Goal: Task Accomplishment & Management: Use online tool/utility

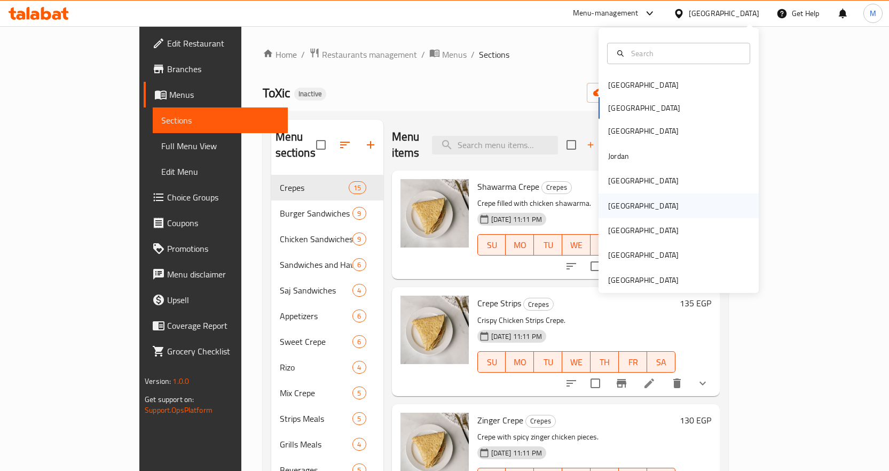
click at [621, 210] on div "[GEOGRAPHIC_DATA]" at bounding box center [644, 205] width 88 height 25
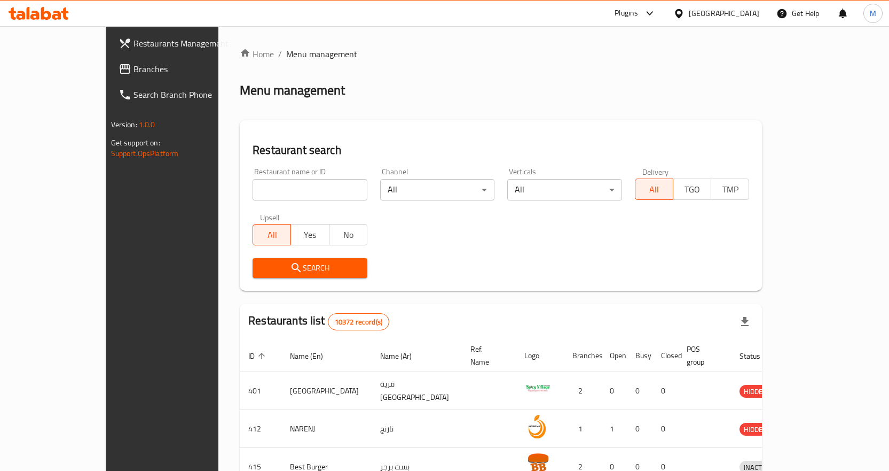
click at [134, 75] on span "Branches" at bounding box center [190, 69] width 112 height 13
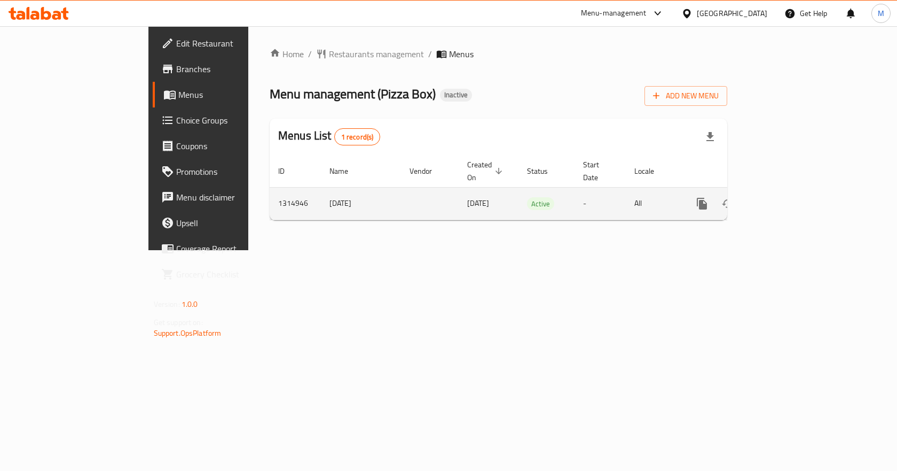
click at [786, 197] on icon "enhanced table" at bounding box center [779, 203] width 13 height 13
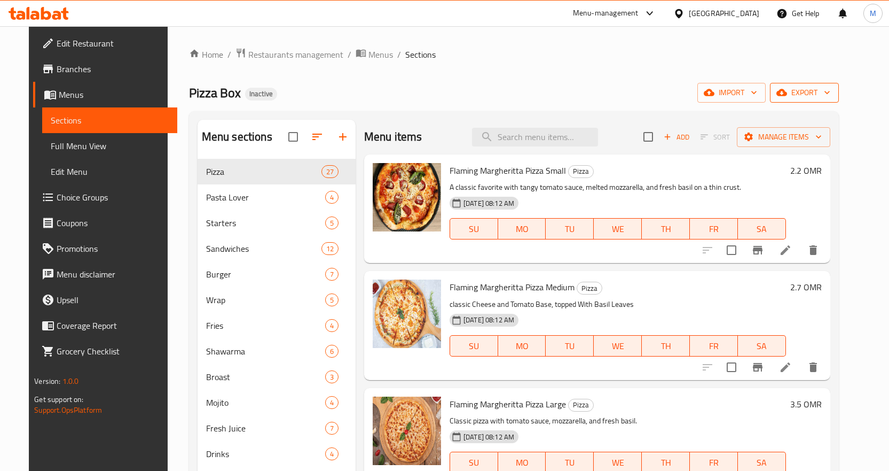
click at [839, 99] on button "export" at bounding box center [804, 93] width 69 height 20
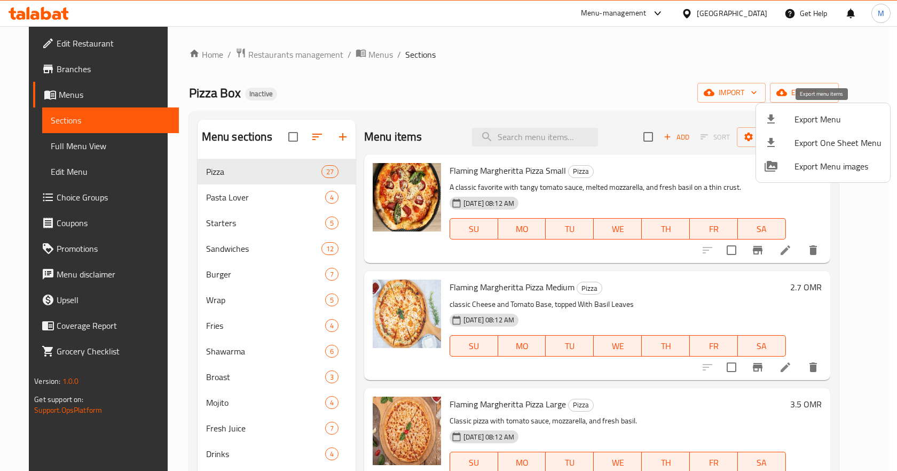
click at [785, 110] on li "Export Menu" at bounding box center [823, 119] width 134 height 24
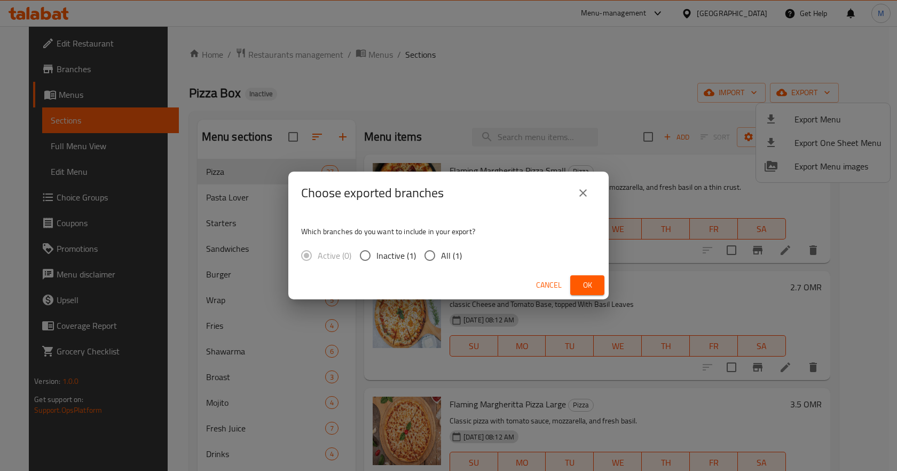
click at [443, 256] on span "All (1)" at bounding box center [451, 255] width 21 height 13
click at [441, 256] on input "All (1)" at bounding box center [430, 255] width 22 height 22
radio input "true"
click at [591, 285] on span "Ok" at bounding box center [587, 284] width 17 height 13
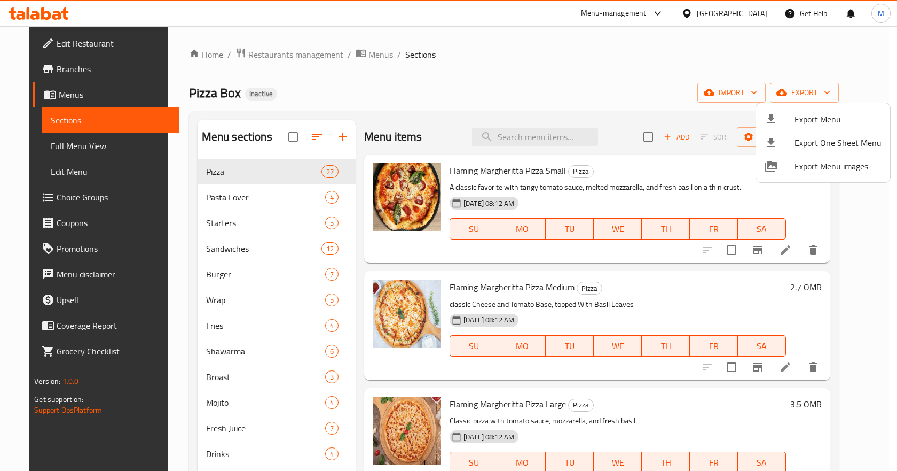
click at [759, 19] on div at bounding box center [448, 235] width 897 height 471
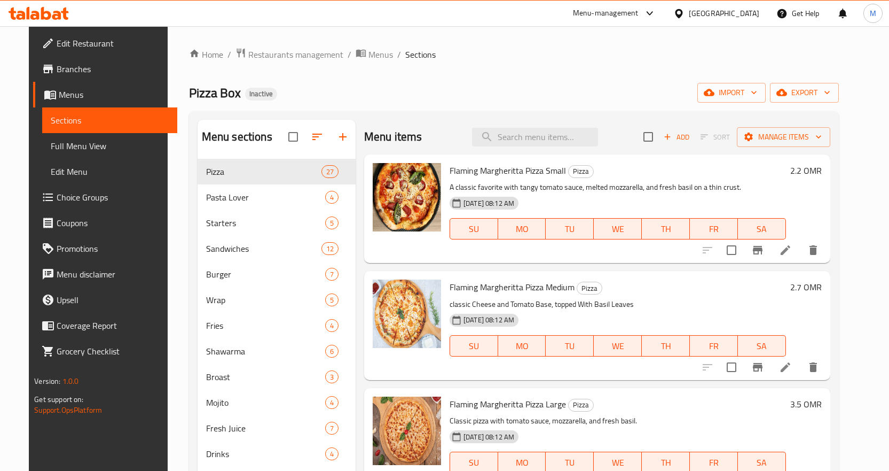
click at [747, 14] on div "Oman" at bounding box center [724, 13] width 71 height 12
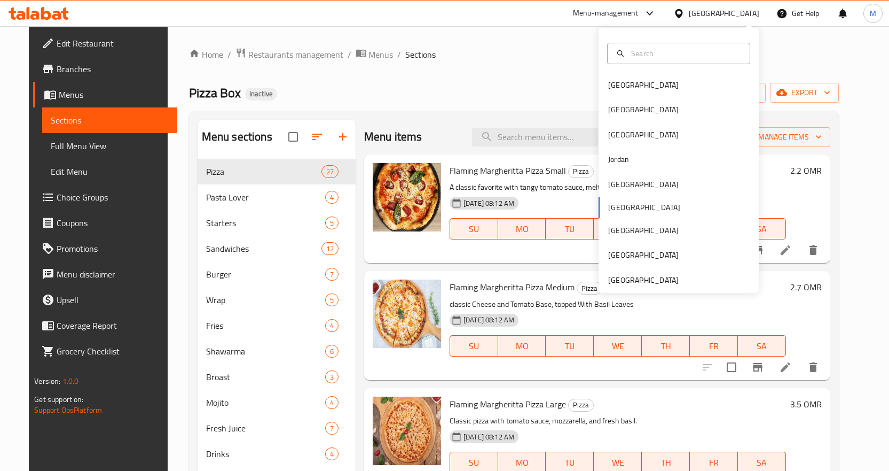
click at [696, 71] on div at bounding box center [679, 53] width 160 height 38
click at [696, 75] on div "[GEOGRAPHIC_DATA]" at bounding box center [679, 85] width 160 height 25
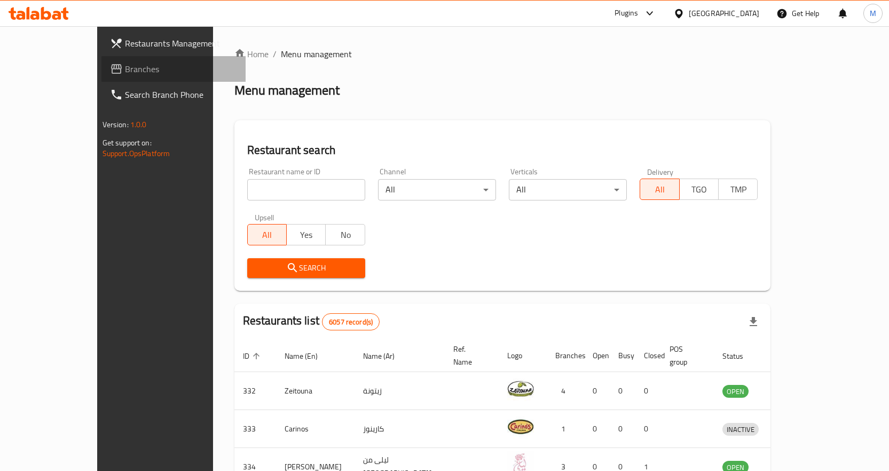
click at [125, 75] on span "Branches" at bounding box center [181, 69] width 112 height 13
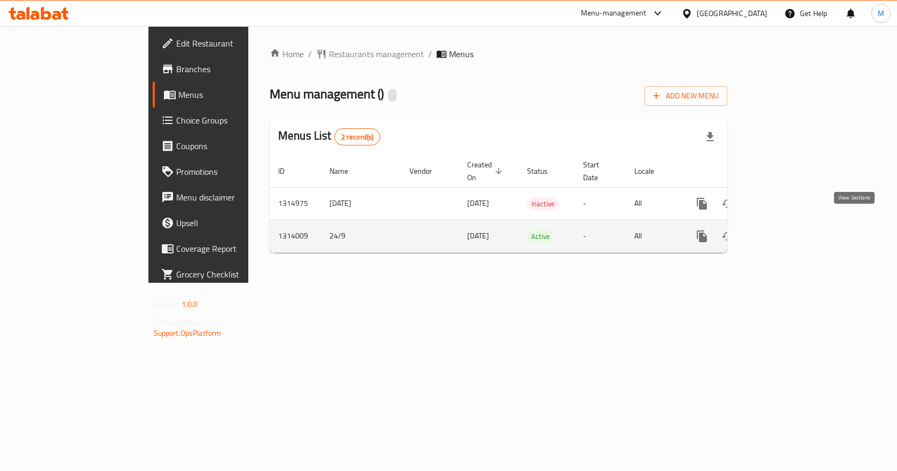
click at [786, 230] on icon "enhanced table" at bounding box center [779, 236] width 13 height 13
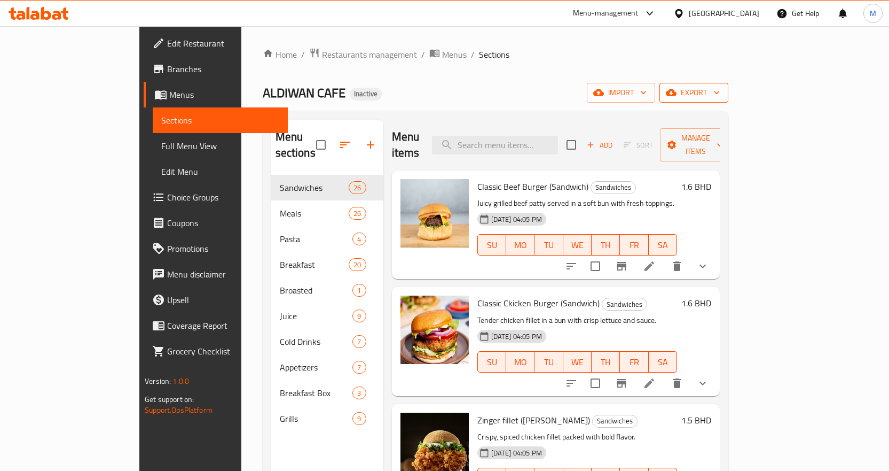
click at [720, 91] on span "export" at bounding box center [694, 92] width 52 height 13
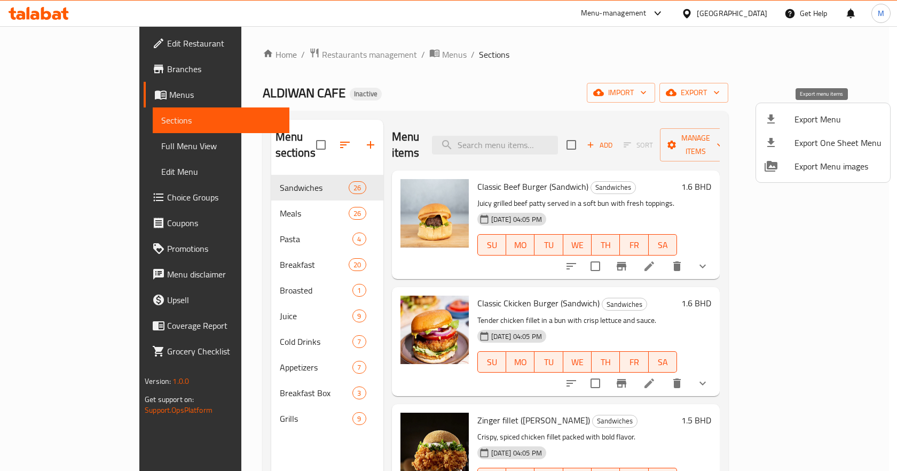
click at [815, 119] on span "Export Menu" at bounding box center [838, 119] width 87 height 13
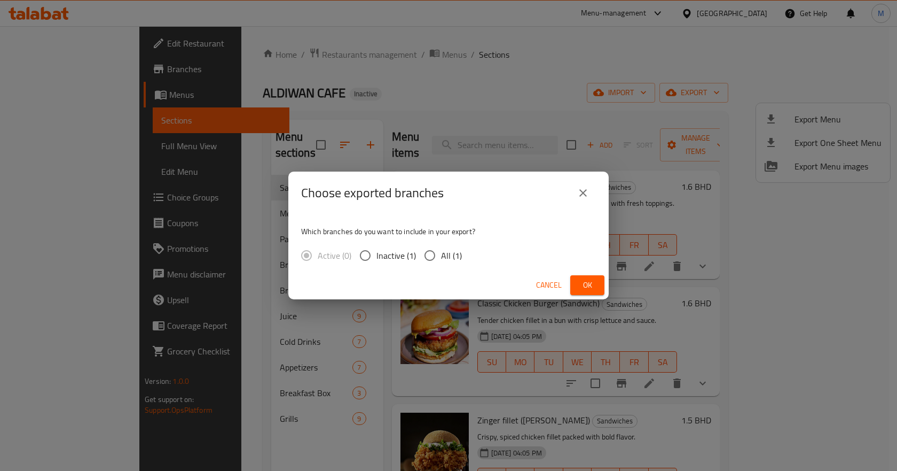
click at [445, 257] on span "All (1)" at bounding box center [451, 255] width 21 height 13
click at [441, 257] on input "All (1)" at bounding box center [430, 255] width 22 height 22
radio input "true"
click at [530, 113] on div "Choose exported branches Which branches do you want to include in your export? …" at bounding box center [448, 235] width 897 height 471
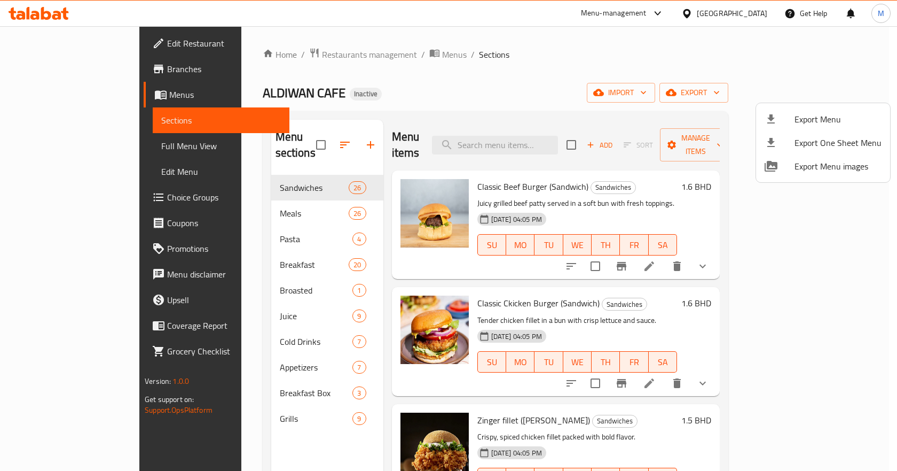
click at [101, 149] on div at bounding box center [448, 235] width 897 height 471
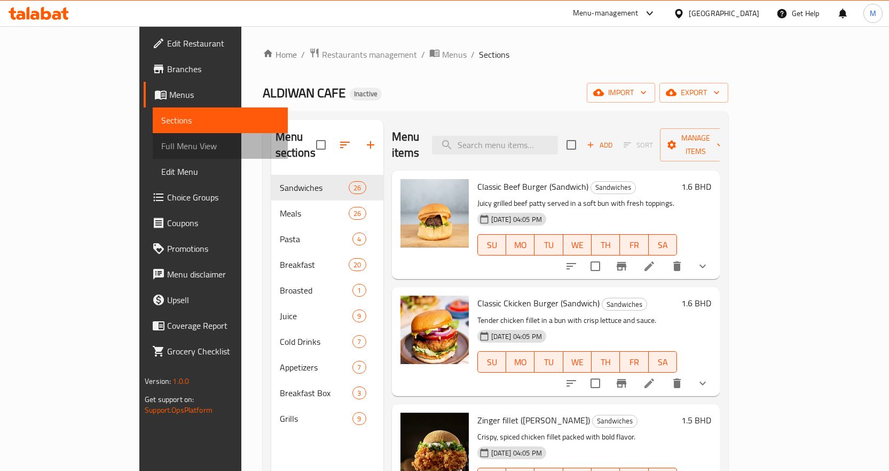
click at [161, 150] on span "Full Menu View" at bounding box center [220, 145] width 118 height 13
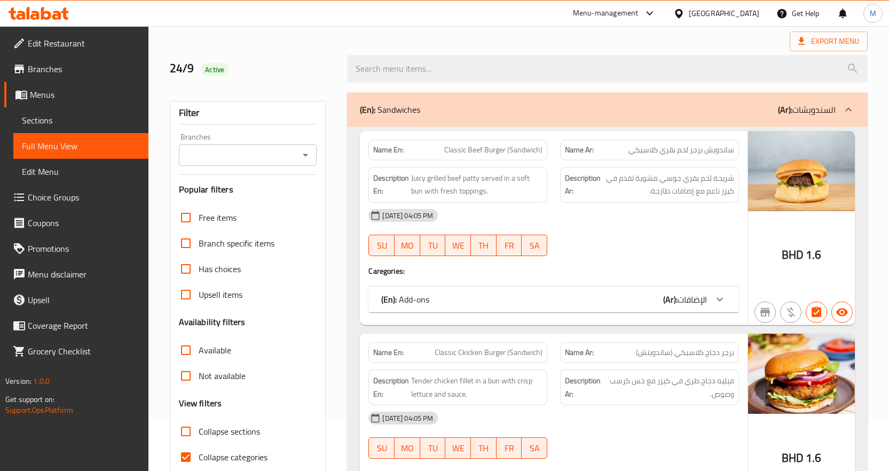
scroll to position [107, 0]
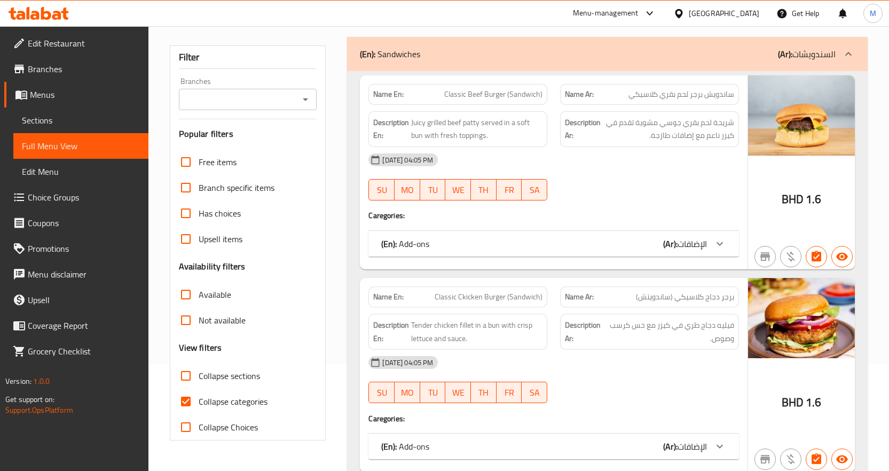
click at [239, 399] on span "Collapse categories" at bounding box center [233, 401] width 69 height 13
click at [199, 399] on input "Collapse categories" at bounding box center [186, 401] width 26 height 26
checkbox input "false"
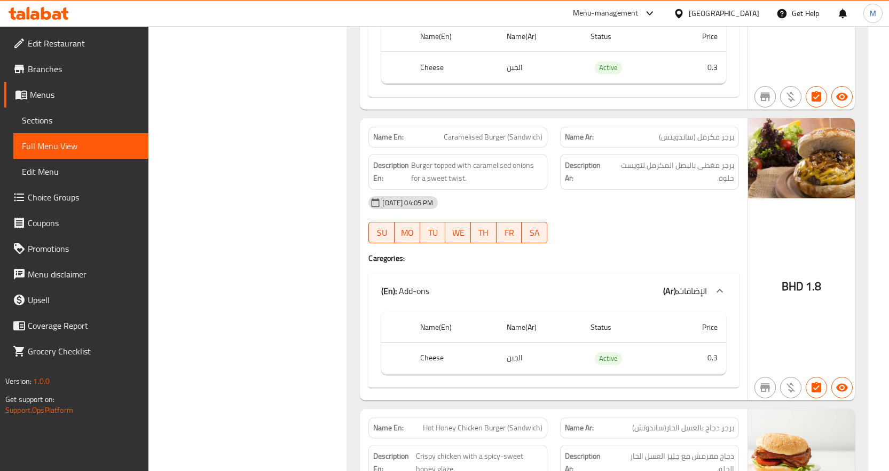
scroll to position [5075, 0]
